Goal: Task Accomplishment & Management: Use online tool/utility

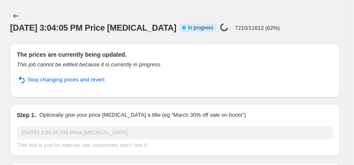
select select "percentage"
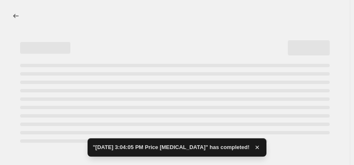
select select "percentage"
